Goal: Use online tool/utility

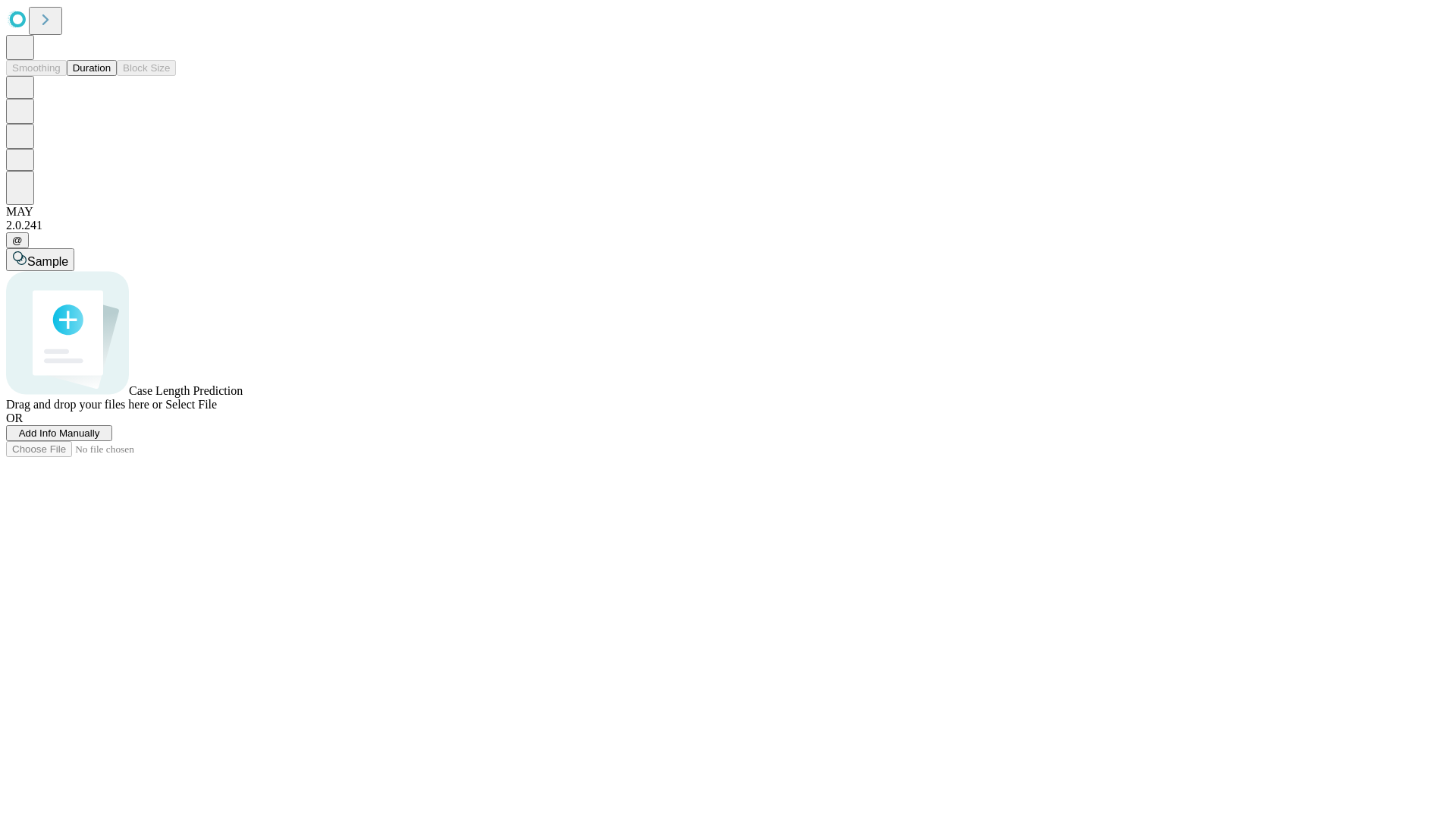
click at [217, 411] on span "Select File" at bounding box center [191, 404] width 52 height 13
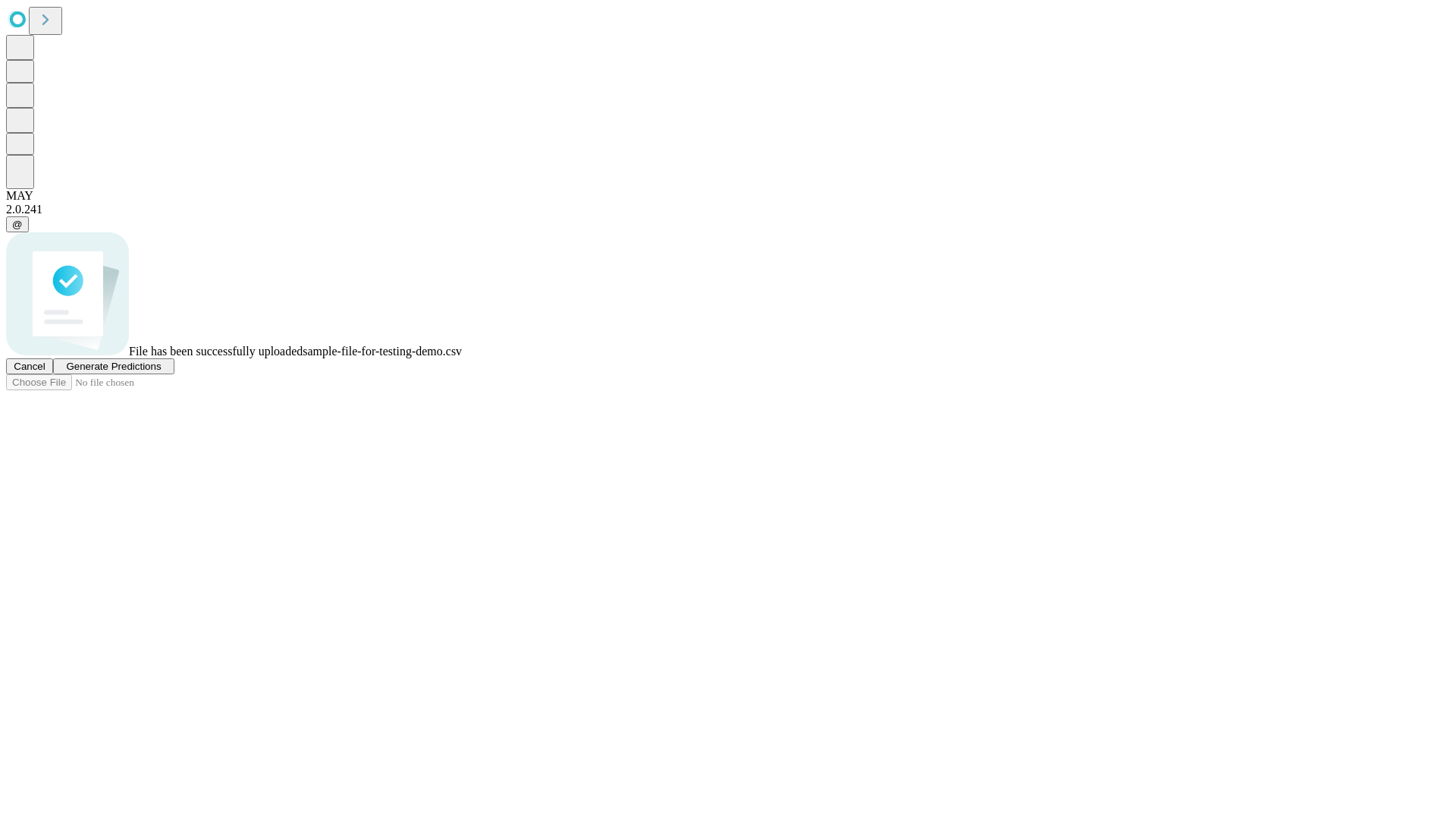
click at [161, 372] on span "Generate Predictions" at bounding box center [113, 365] width 95 height 11
